Goal: Information Seeking & Learning: Learn about a topic

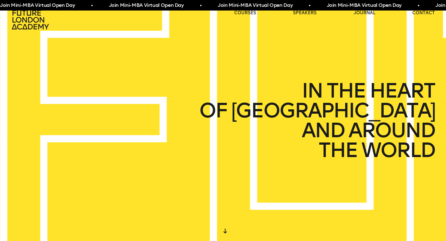
click at [29, 20] on icon at bounding box center [31, 20] width 40 height 20
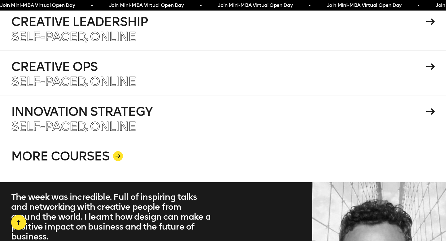
scroll to position [1143, 0]
